Goal: Browse casually: Explore the website without a specific task or goal

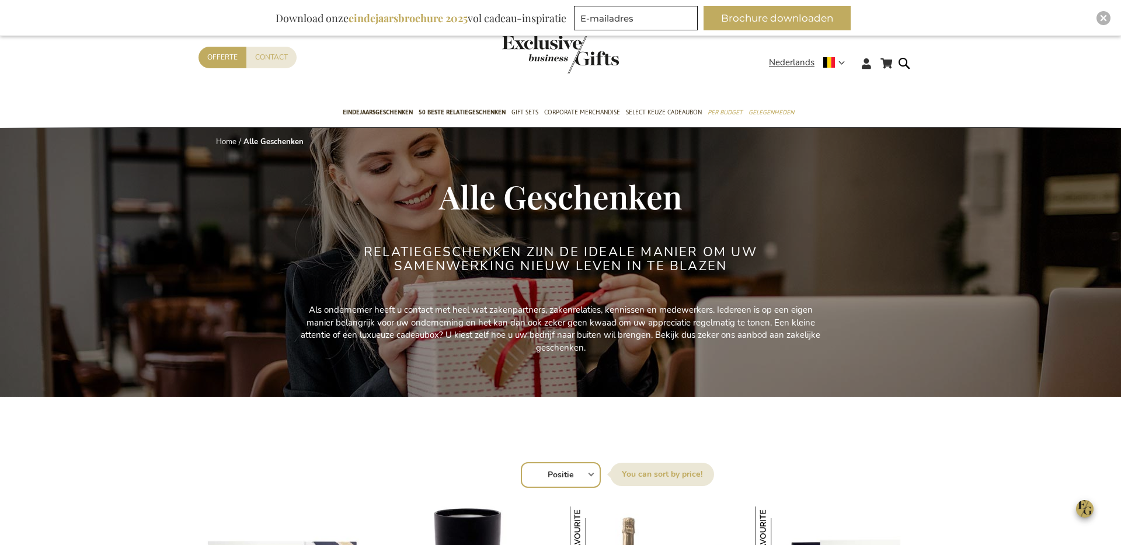
click at [567, 475] on select "Positie Best Sellers Meest bekeken Nieuw Biggest Saving Price: low to high Pric…" at bounding box center [561, 476] width 80 height 26
select select "new"
click at [521, 463] on select "Positie Best Sellers Meest bekeken Nieuw Biggest Saving Price: low to high Pric…" at bounding box center [561, 476] width 80 height 26
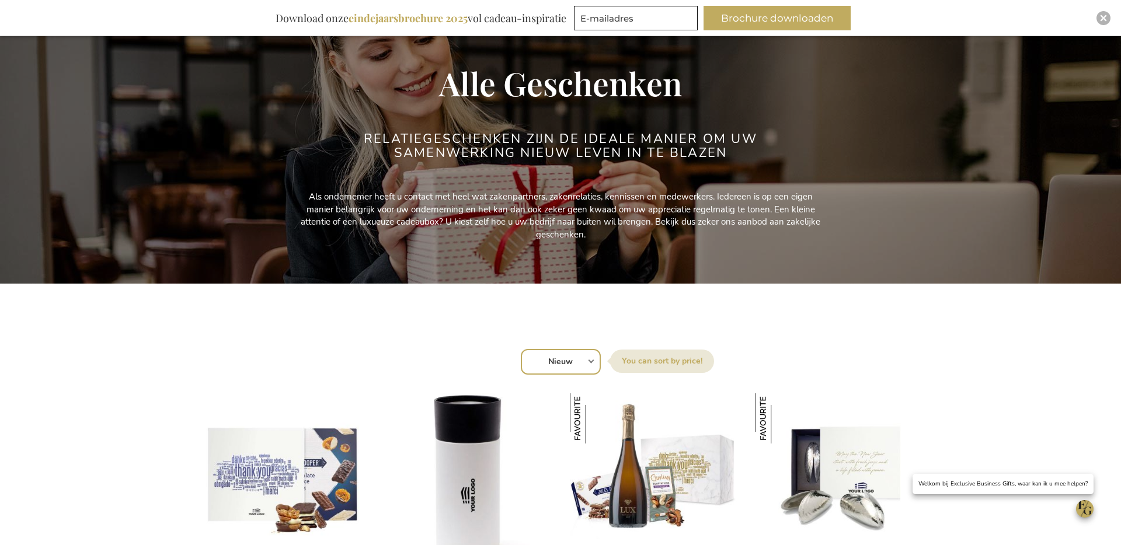
scroll to position [295, 0]
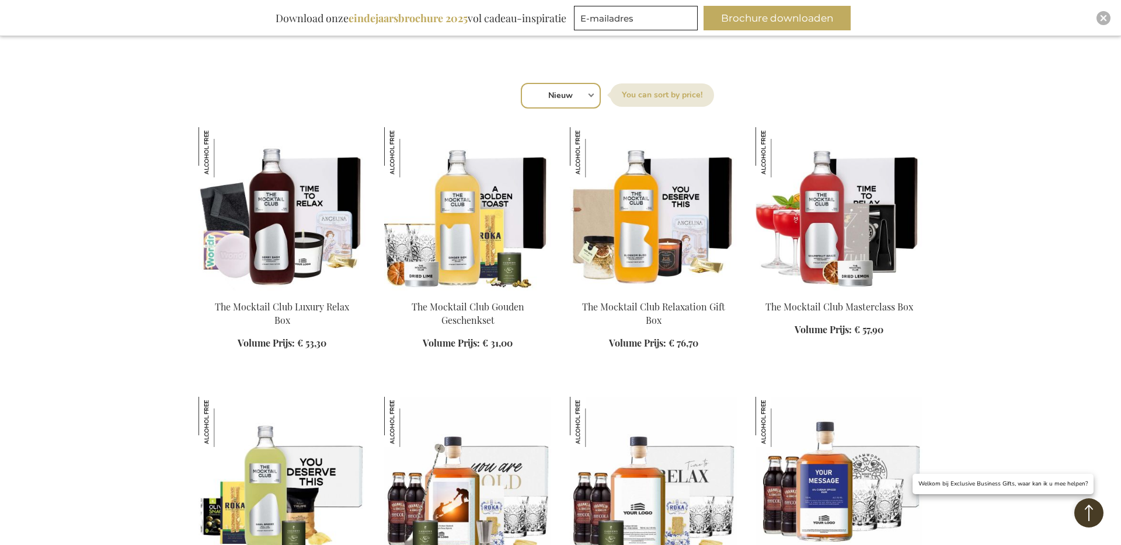
scroll to position [419, 0]
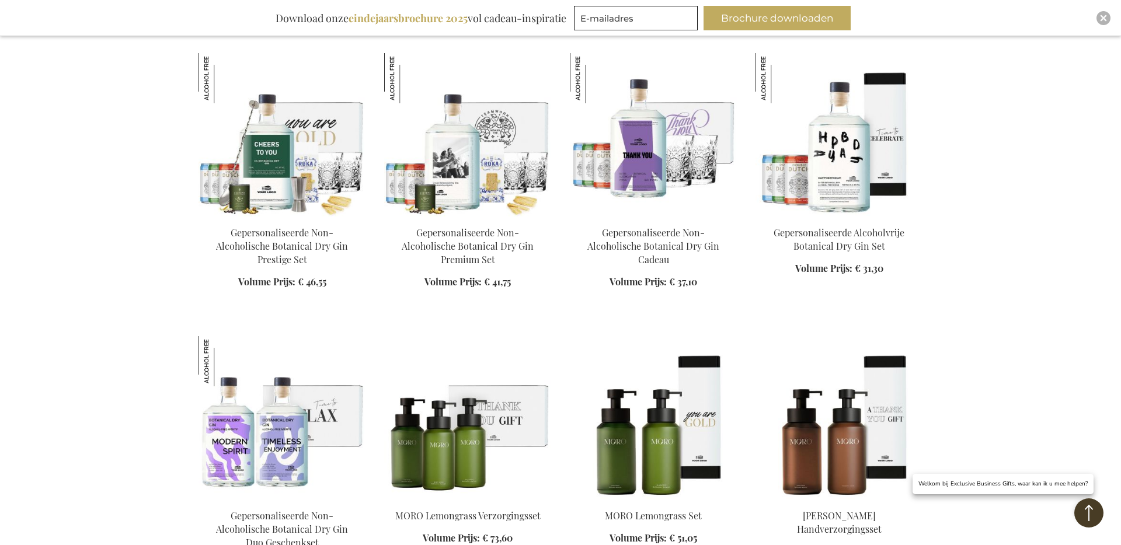
scroll to position [875, 0]
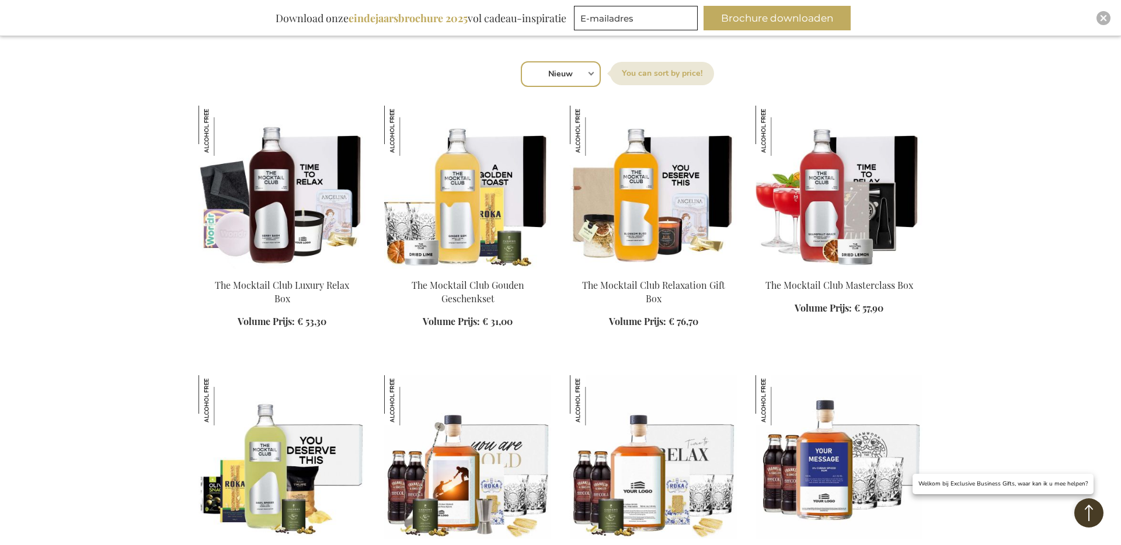
scroll to position [406, 0]
